Goal: Information Seeking & Learning: Learn about a topic

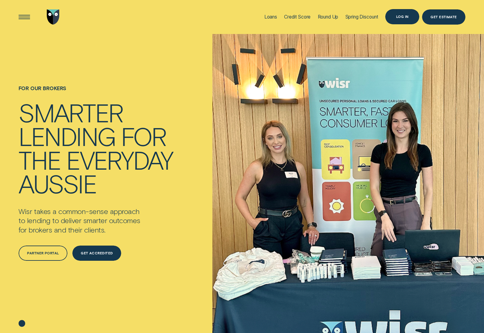
click at [402, 16] on div "Log in" at bounding box center [402, 16] width 12 height 3
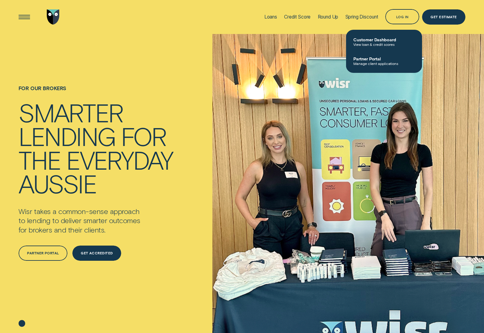
click at [375, 59] on span "Partner Portal" at bounding box center [384, 58] width 61 height 5
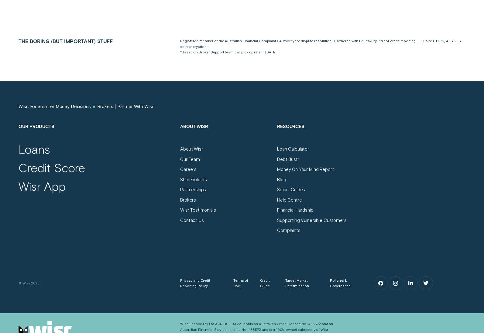
scroll to position [3264, 0]
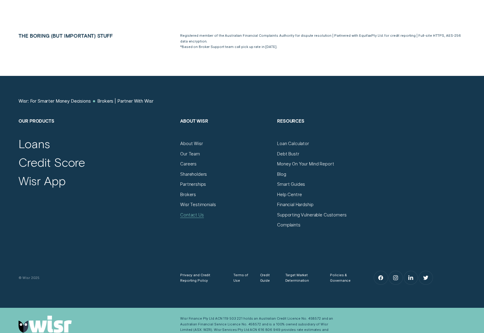
click at [194, 212] on div "Contact Us" at bounding box center [192, 215] width 24 height 6
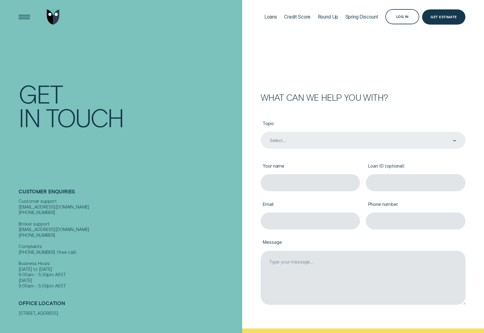
click at [344, 144] on div "Select..." at bounding box center [363, 140] width 205 height 17
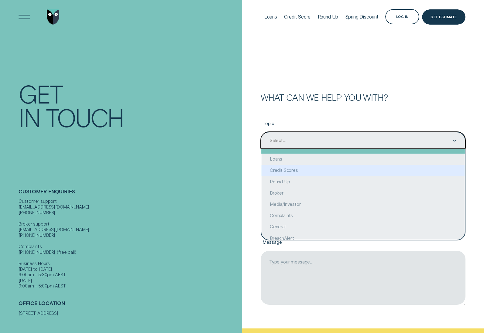
scroll to position [1, 0]
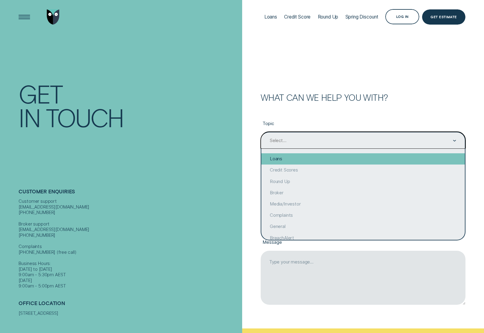
click at [288, 159] on div "Loans" at bounding box center [363, 159] width 204 height 11
type input "Loans"
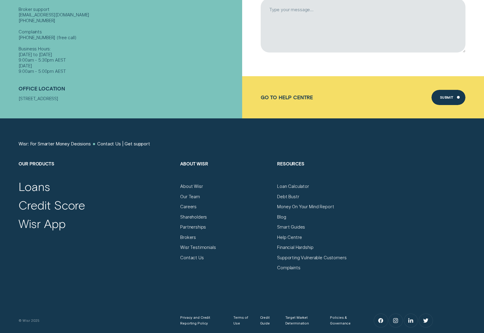
scroll to position [252, 0]
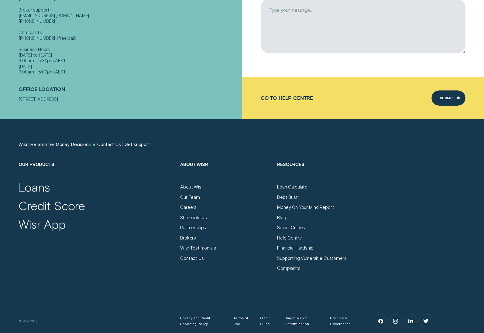
click at [266, 95] on div "Go to Help Centre" at bounding box center [287, 98] width 52 height 6
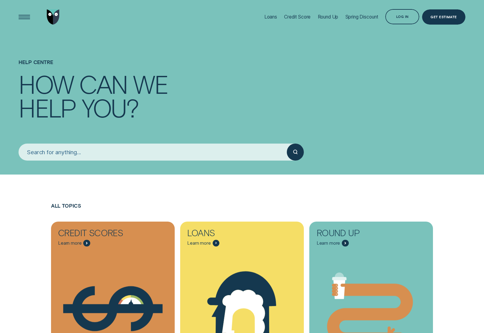
click at [135, 154] on input "search" at bounding box center [153, 152] width 268 height 17
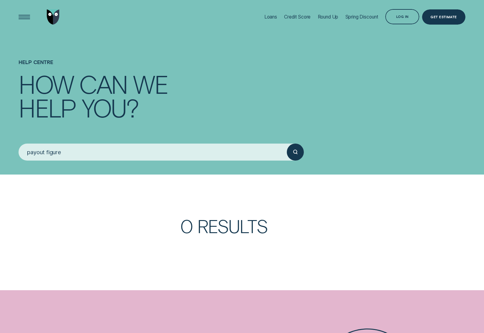
click at [287, 144] on button "submit" at bounding box center [295, 152] width 17 height 17
drag, startPoint x: 151, startPoint y: 152, endPoint x: -3, endPoint y: 141, distance: 154.2
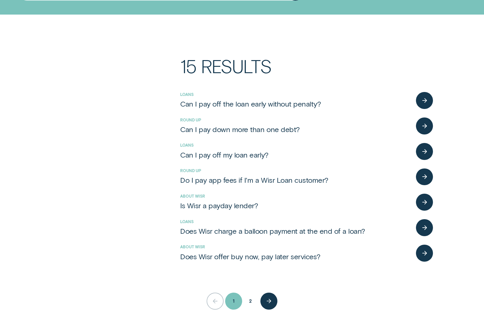
scroll to position [170, 0]
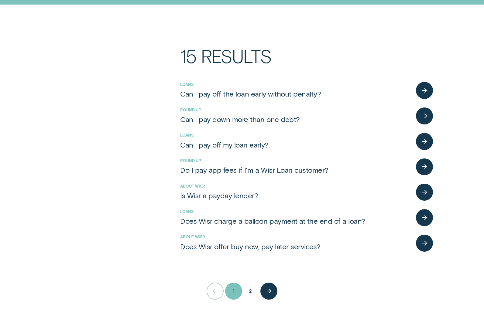
type input "pay"
click at [424, 146] on div "button" at bounding box center [424, 141] width 17 height 17
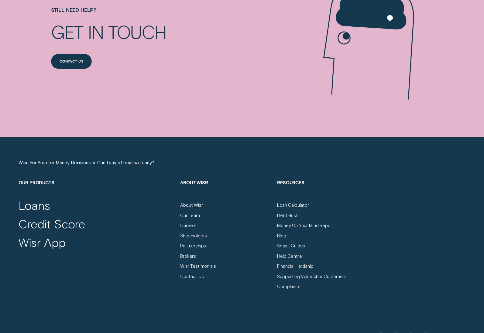
scroll to position [391, 0]
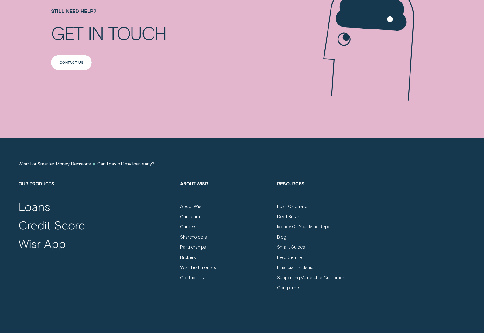
click at [81, 57] on div "Contact us" at bounding box center [71, 62] width 41 height 15
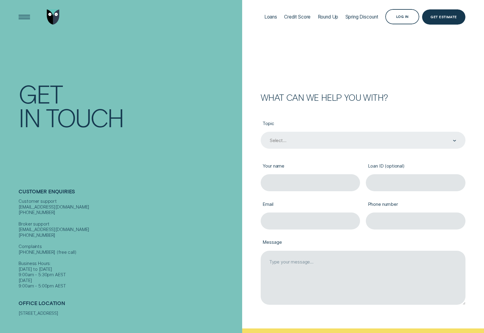
click at [453, 134] on div "Select..." at bounding box center [363, 140] width 205 height 17
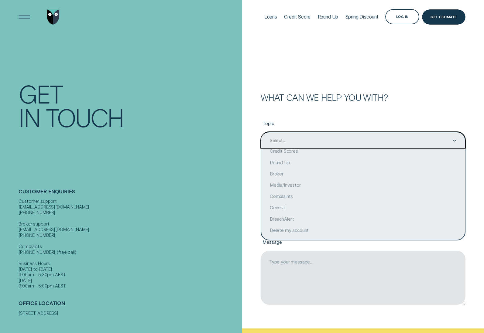
scroll to position [25, 0]
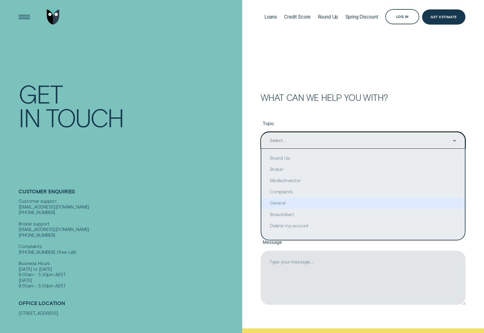
click at [429, 205] on div "General" at bounding box center [363, 203] width 204 height 11
type input "General"
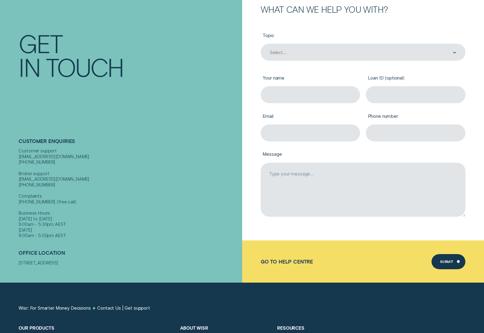
scroll to position [54, 0]
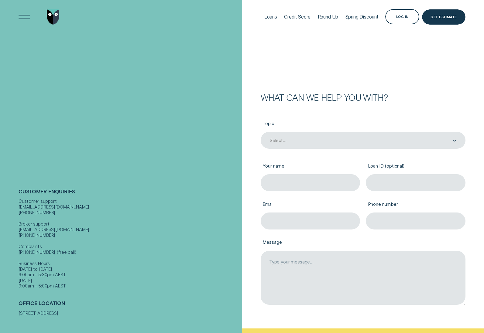
scroll to position [54, 0]
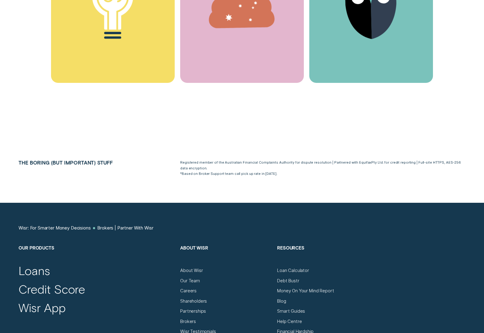
scroll to position [3157, 0]
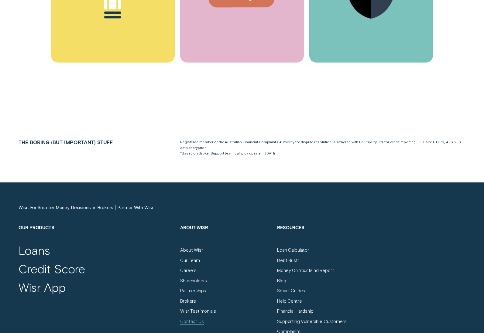
click at [199, 319] on div "Contact Us" at bounding box center [192, 322] width 24 height 6
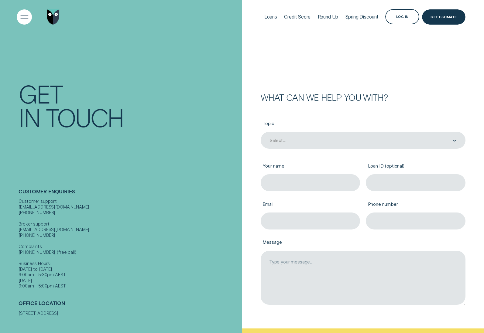
click at [22, 22] on div "Open Menu" at bounding box center [24, 17] width 22 height 22
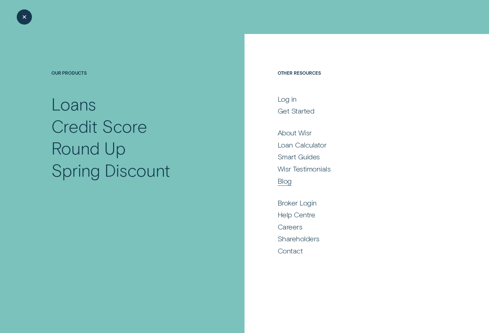
click at [278, 179] on div "Blog" at bounding box center [285, 181] width 14 height 9
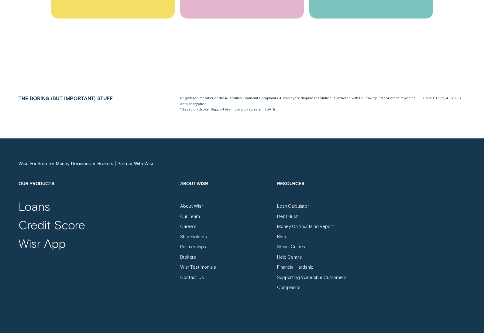
scroll to position [3202, 0]
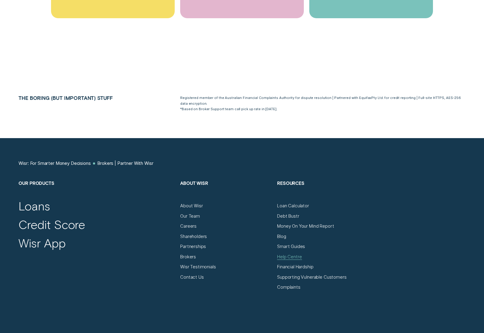
click at [287, 254] on div "Help Centre" at bounding box center [289, 257] width 25 height 6
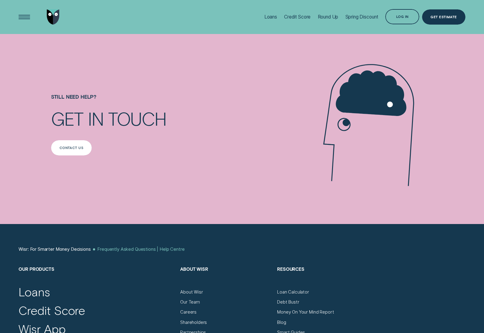
scroll to position [567, 0]
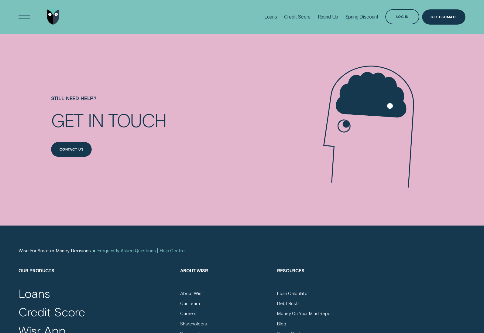
click at [127, 250] on div "Frequently Asked Questions | Help Centre" at bounding box center [140, 251] width 87 height 6
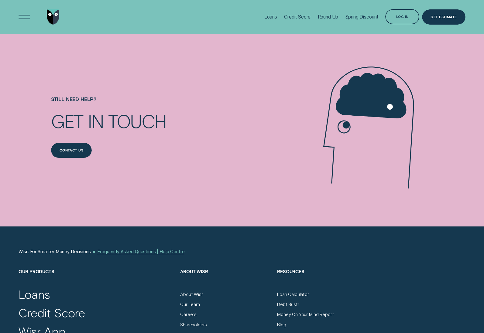
scroll to position [566, 0]
click at [138, 251] on div "Frequently Asked Questions | Help Centre" at bounding box center [140, 253] width 87 height 6
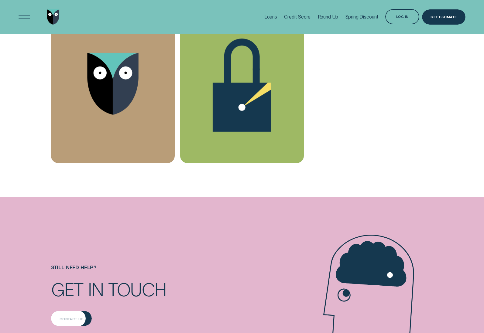
scroll to position [0, 0]
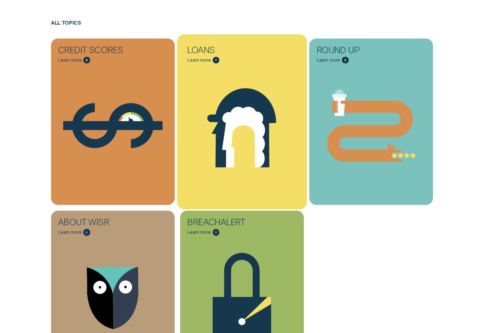
click at [229, 218] on div "BreachAlert Learn more Lock1 Spotlight" at bounding box center [242, 294] width 124 height 167
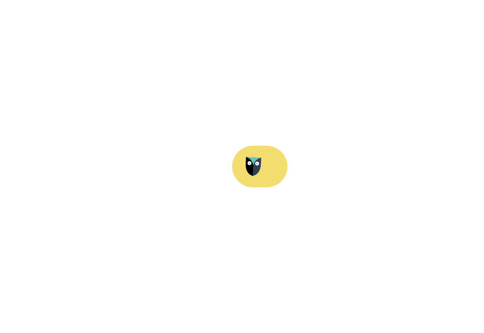
click at [240, 141] on icon "Loans - Learn more" at bounding box center [242, 94] width 130 height 99
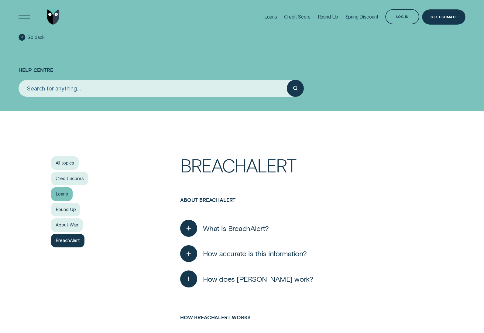
click at [67, 192] on div "Loans" at bounding box center [62, 195] width 22 height 14
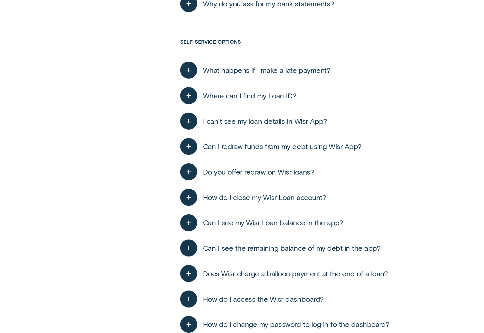
scroll to position [975, 0]
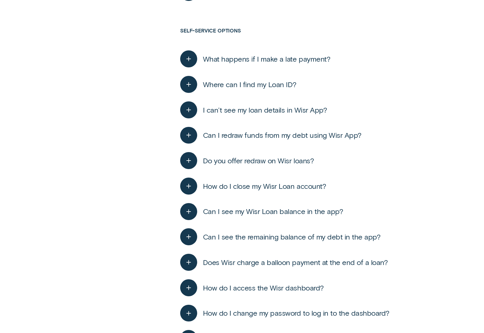
click at [307, 185] on span "How do I close my Wisr Loan account?" at bounding box center [264, 186] width 123 height 9
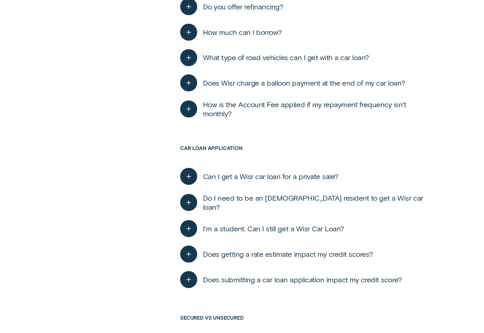
scroll to position [1851, 0]
